Goal: Information Seeking & Learning: Find specific fact

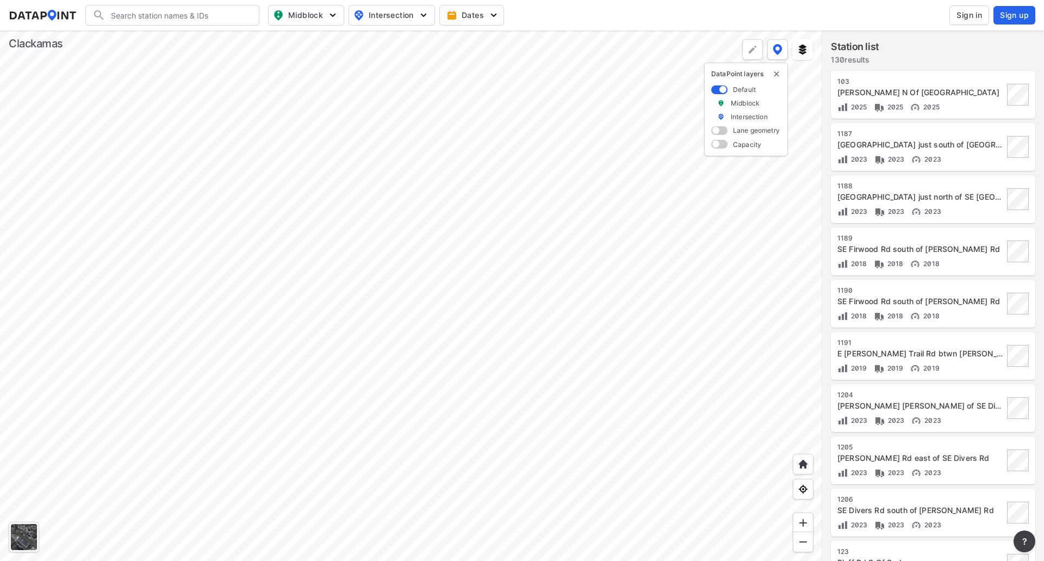
click at [228, 13] on input "Search" at bounding box center [178, 15] width 147 height 17
type input "r"
type input "e"
type input "r"
click at [571, 344] on div at bounding box center [411, 295] width 822 height 530
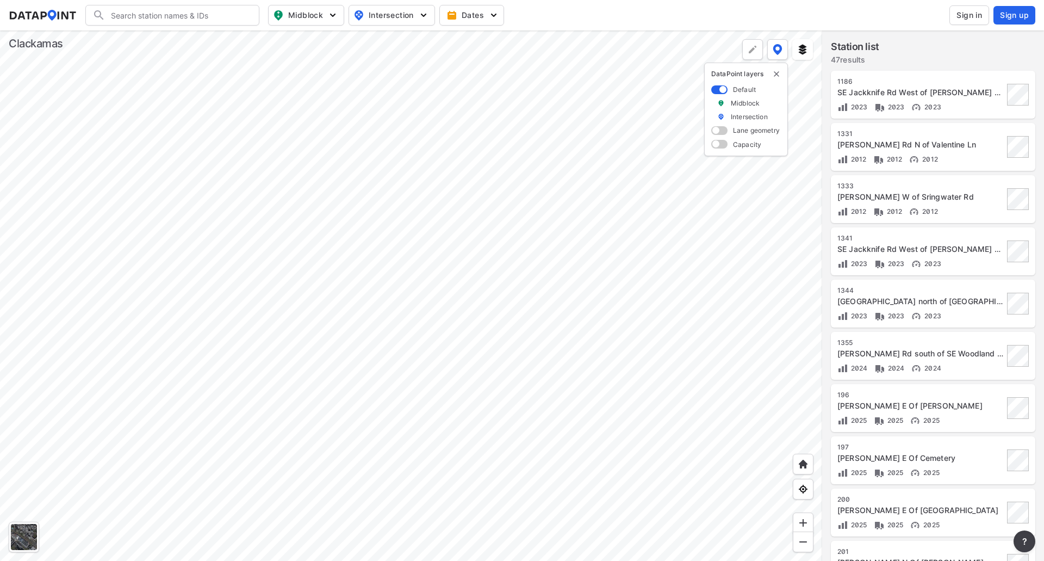
click at [596, 298] on div at bounding box center [411, 295] width 822 height 530
click at [287, 421] on div at bounding box center [411, 295] width 822 height 530
click at [619, 260] on div at bounding box center [411, 295] width 822 height 530
click at [673, 309] on div at bounding box center [411, 295] width 822 height 530
click at [38, 383] on div at bounding box center [411, 295] width 822 height 530
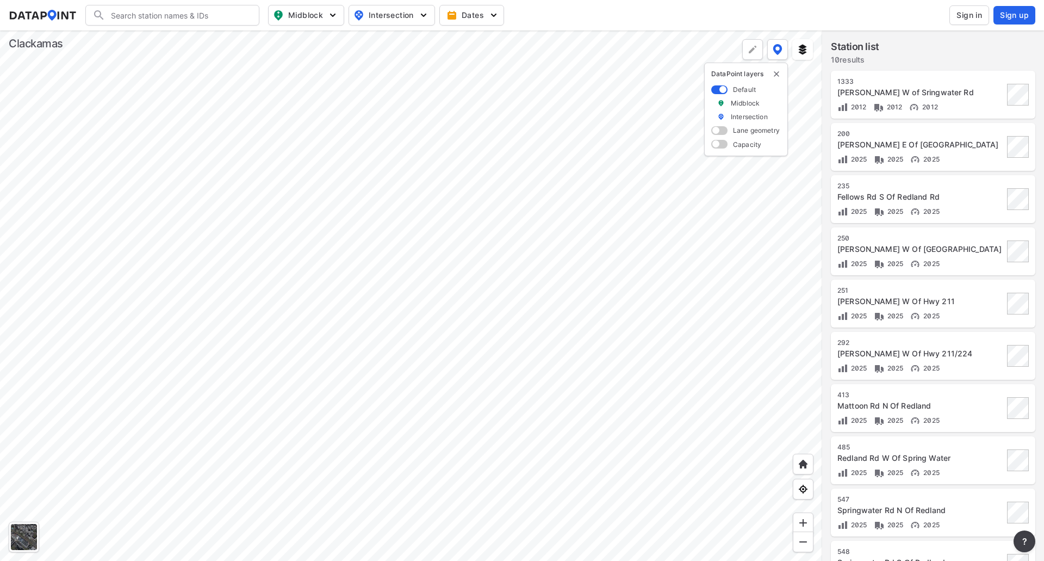
click at [202, 434] on div at bounding box center [411, 295] width 822 height 530
click at [270, 274] on div at bounding box center [411, 295] width 822 height 530
click at [243, 15] on input "Search" at bounding box center [178, 15] width 147 height 17
click at [171, 18] on input "[PERSON_NAME][GEOGRAPHIC_DATA]" at bounding box center [169, 15] width 129 height 17
type input "[PERSON_NAME]"
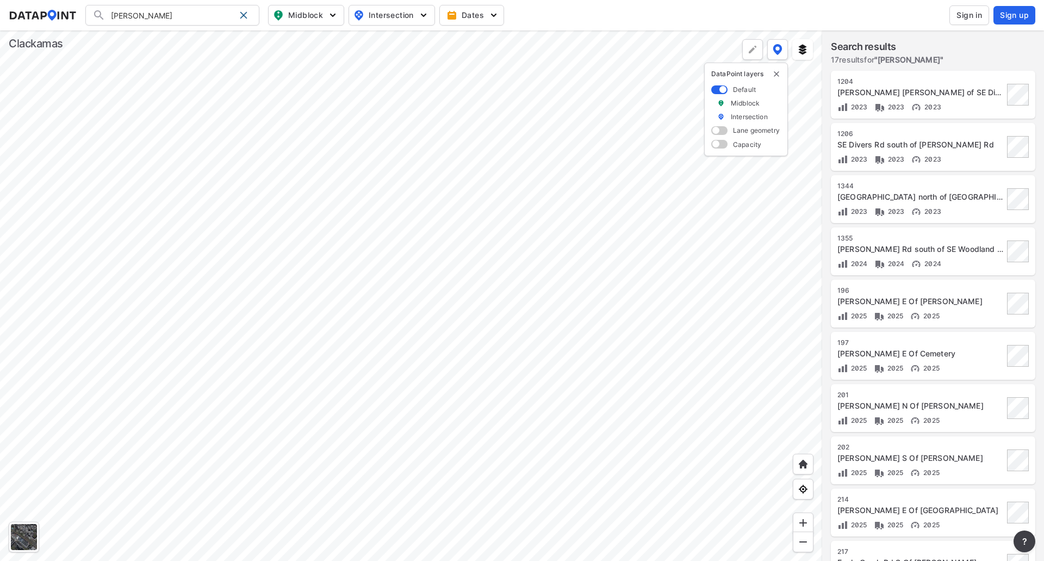
click at [96, 12] on div "[PERSON_NAME] Search No results There were no results found for "[PERSON_NAME]"." at bounding box center [172, 15] width 174 height 21
click at [383, 363] on div at bounding box center [411, 295] width 822 height 530
click at [309, 257] on div at bounding box center [411, 295] width 822 height 530
click at [558, 277] on div at bounding box center [411, 295] width 822 height 530
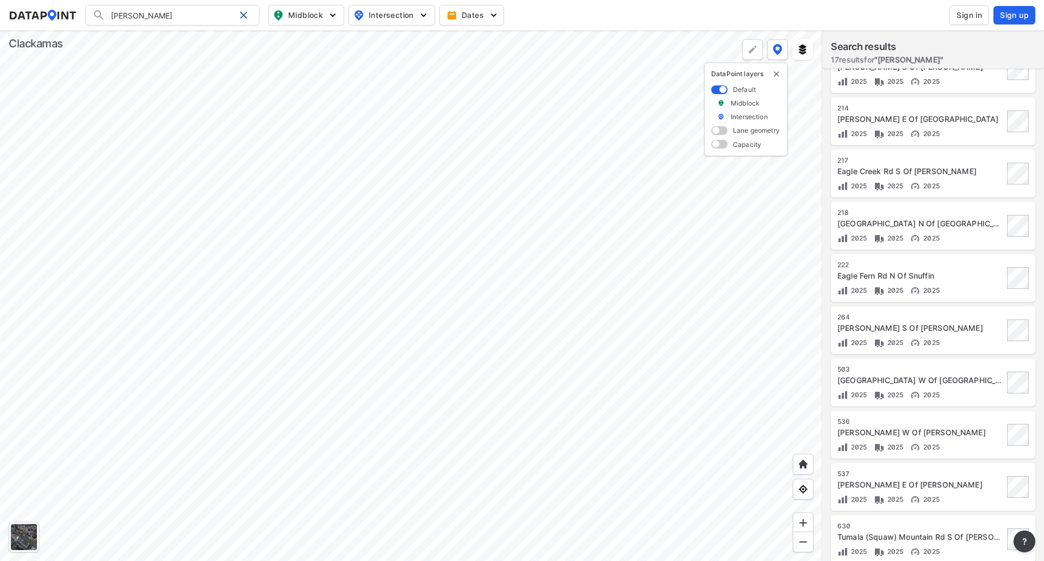
scroll to position [434, 0]
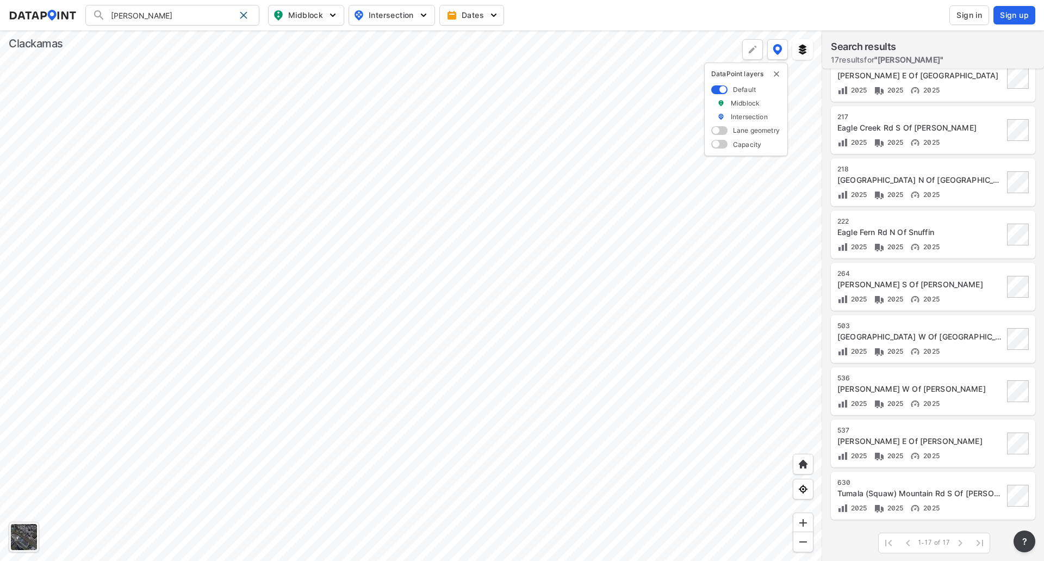
click at [538, 402] on div at bounding box center [411, 295] width 822 height 530
click at [492, 437] on div at bounding box center [411, 295] width 822 height 530
click at [393, 245] on div at bounding box center [411, 295] width 822 height 530
click at [455, 382] on div at bounding box center [411, 295] width 822 height 530
click at [188, 266] on div at bounding box center [411, 295] width 822 height 530
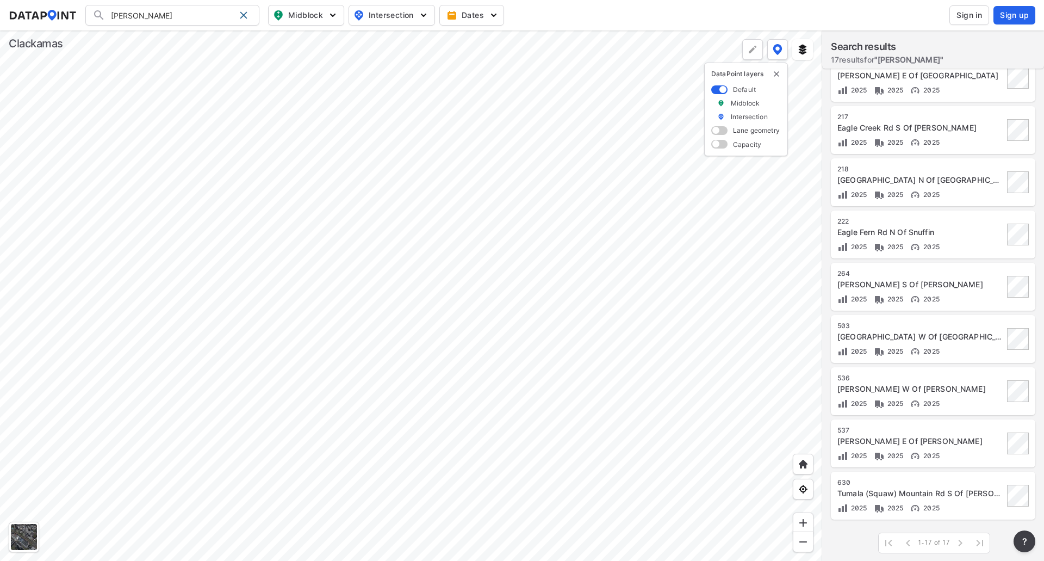
click at [509, 216] on div at bounding box center [411, 295] width 822 height 530
click at [390, 303] on div at bounding box center [411, 295] width 822 height 530
